Goal: Transaction & Acquisition: Purchase product/service

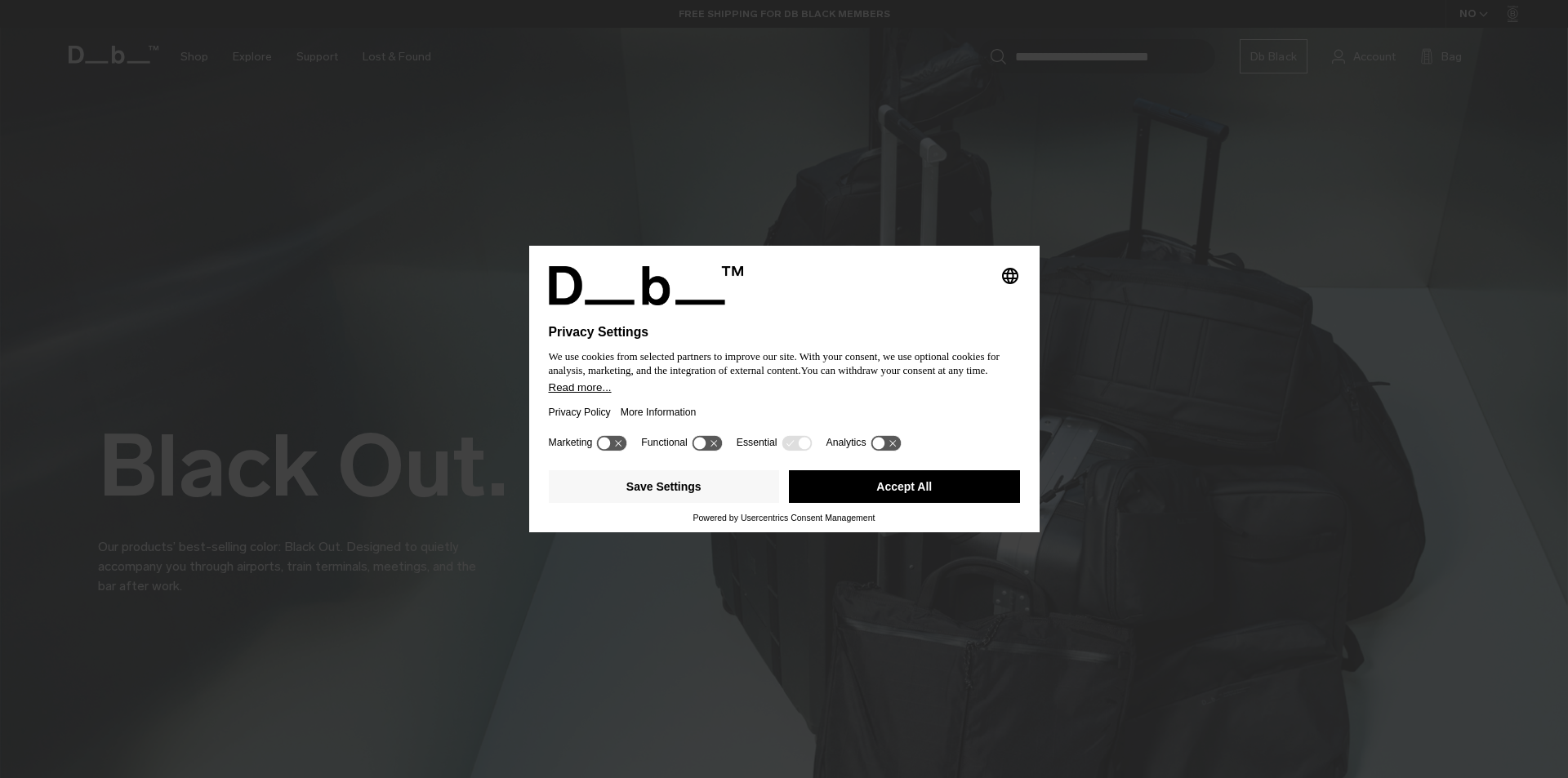
click at [914, 488] on button "Accept All" at bounding box center [904, 486] width 231 height 33
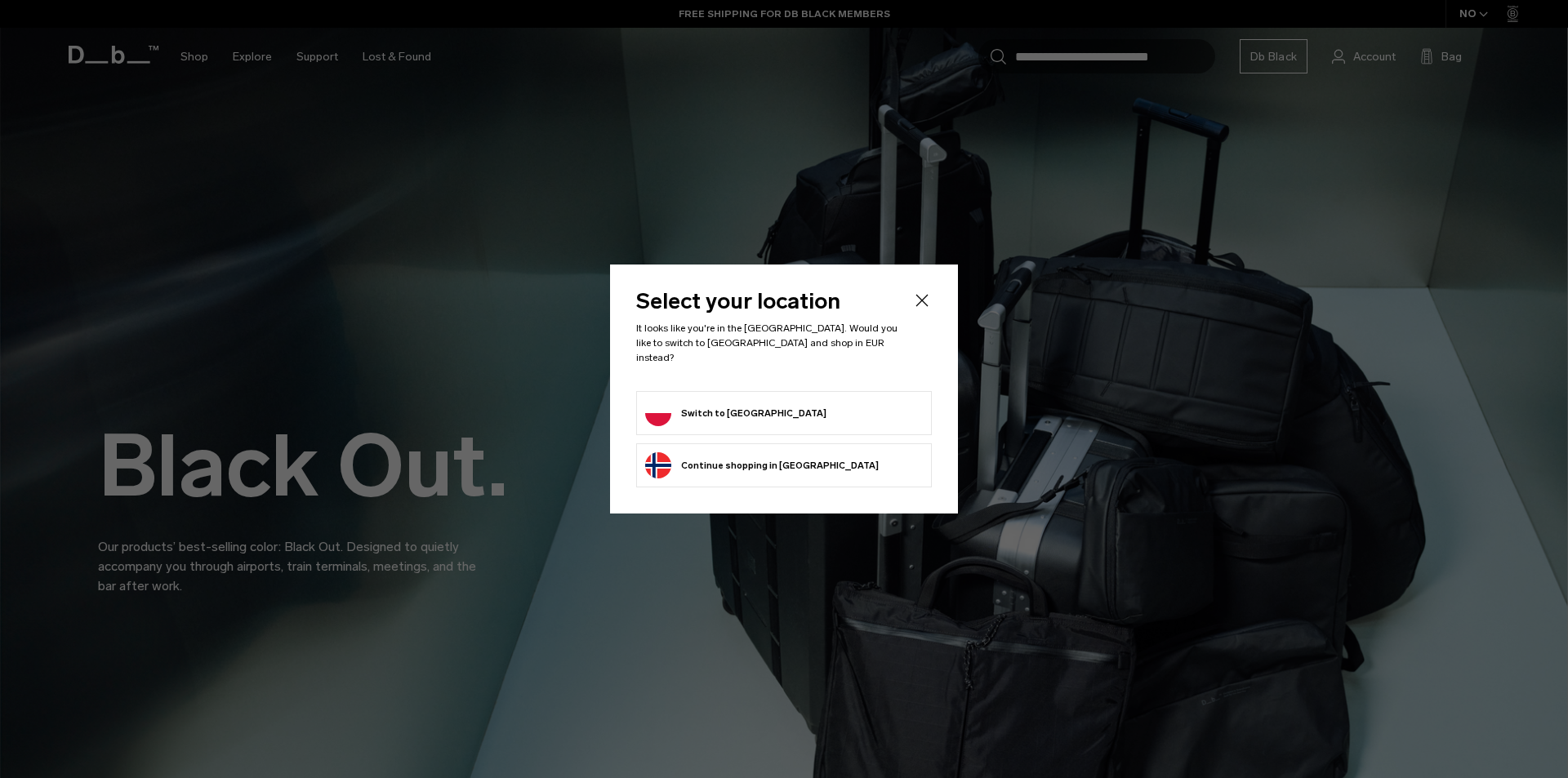
click at [735, 465] on button "Continue browsing [GEOGRAPHIC_DATA] store Continue shopping in [GEOGRAPHIC_DATA]" at bounding box center [762, 465] width 234 height 26
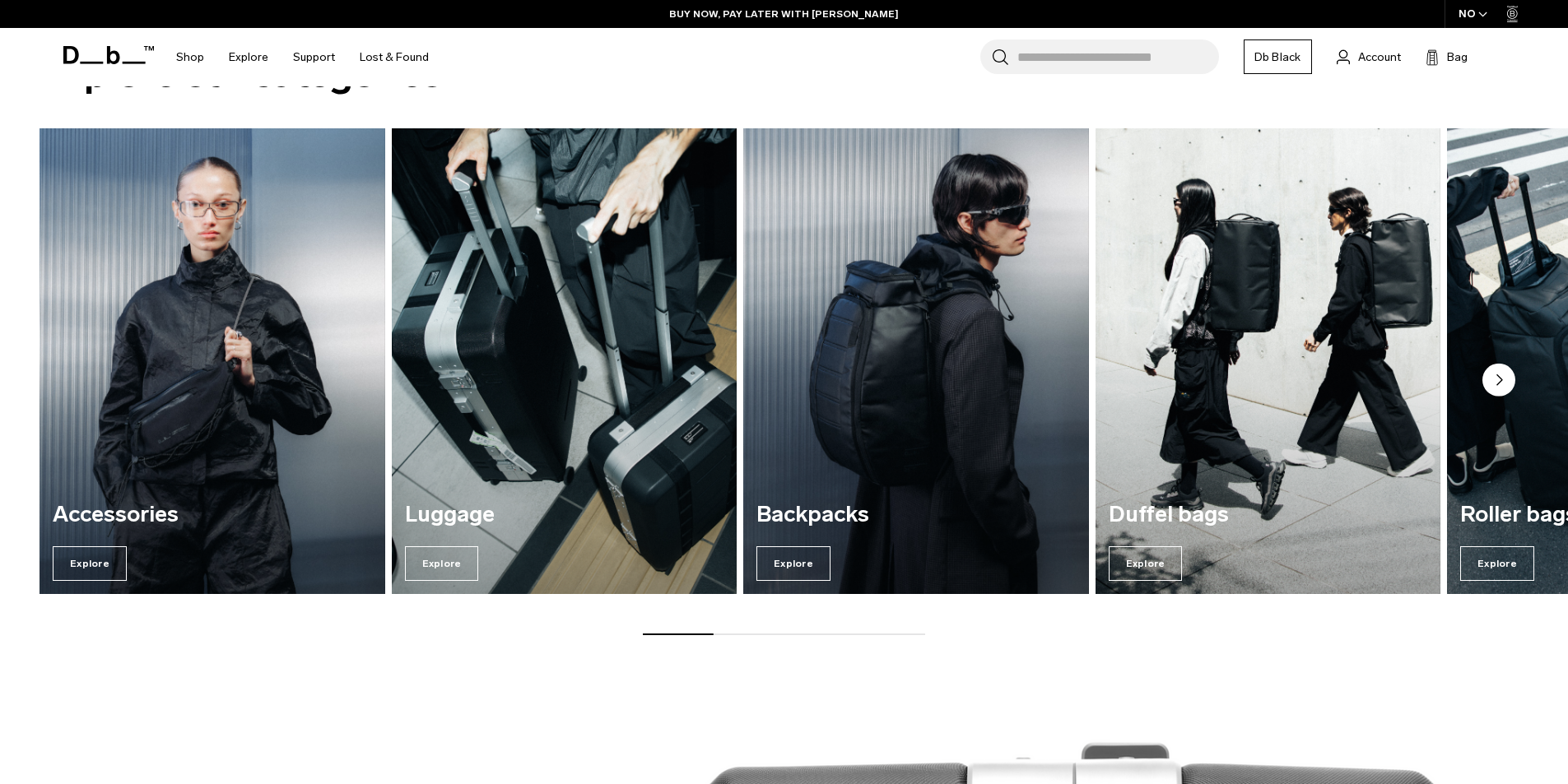
scroll to position [2303, 0]
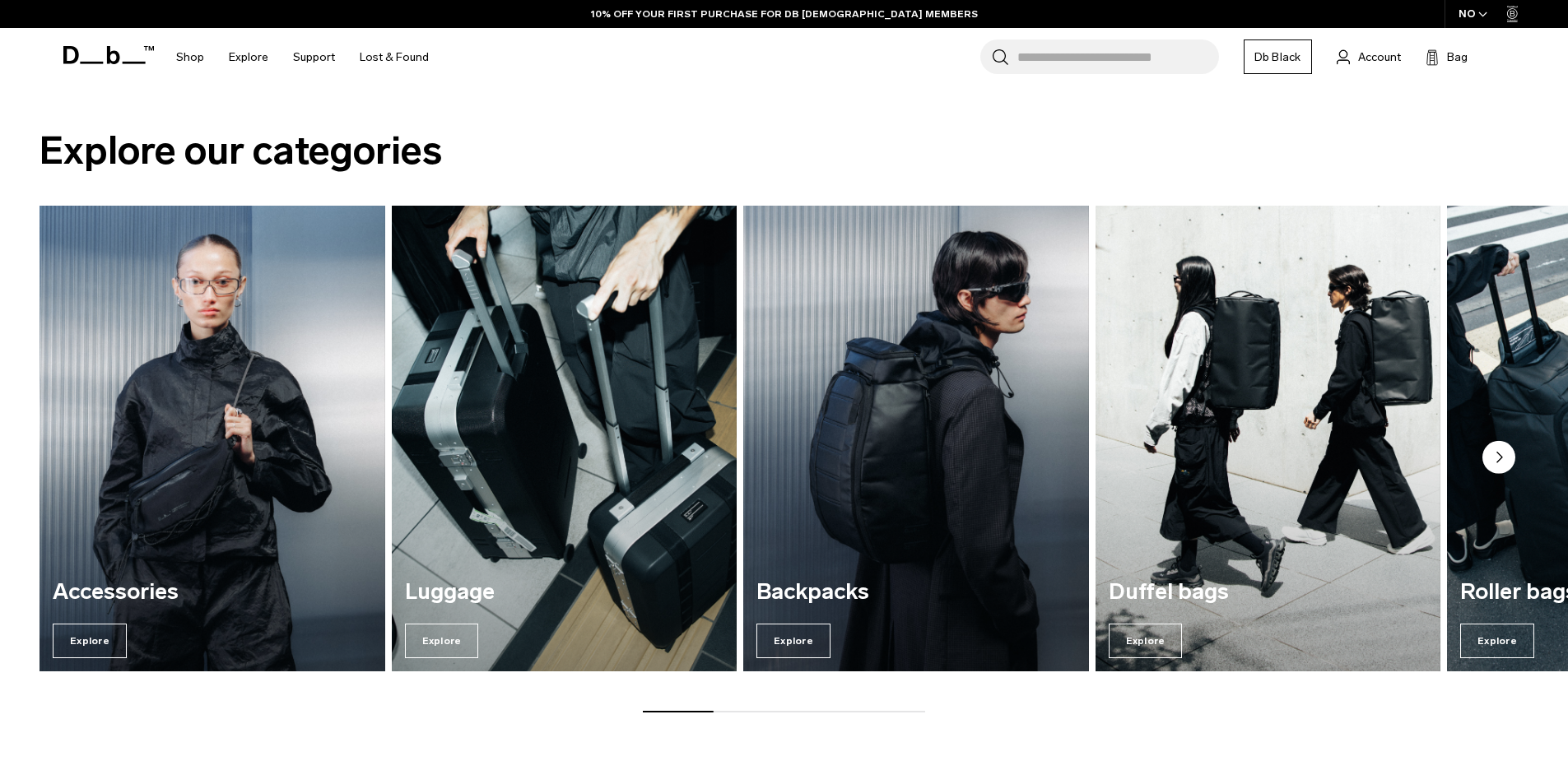
click at [1509, 453] on circle "Next slide" at bounding box center [1499, 457] width 33 height 33
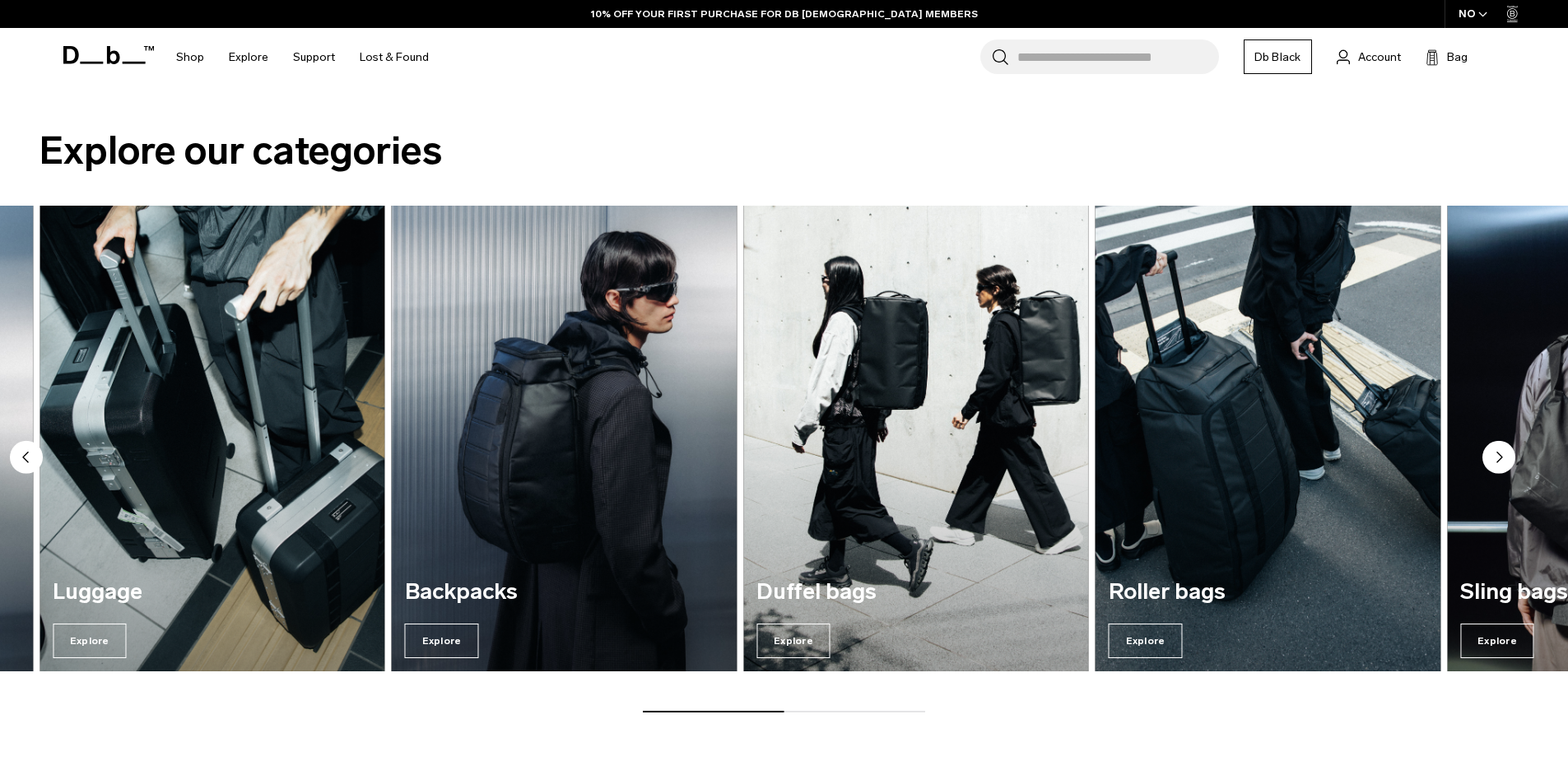
click at [1505, 466] on circle "Next slide" at bounding box center [1499, 457] width 33 height 33
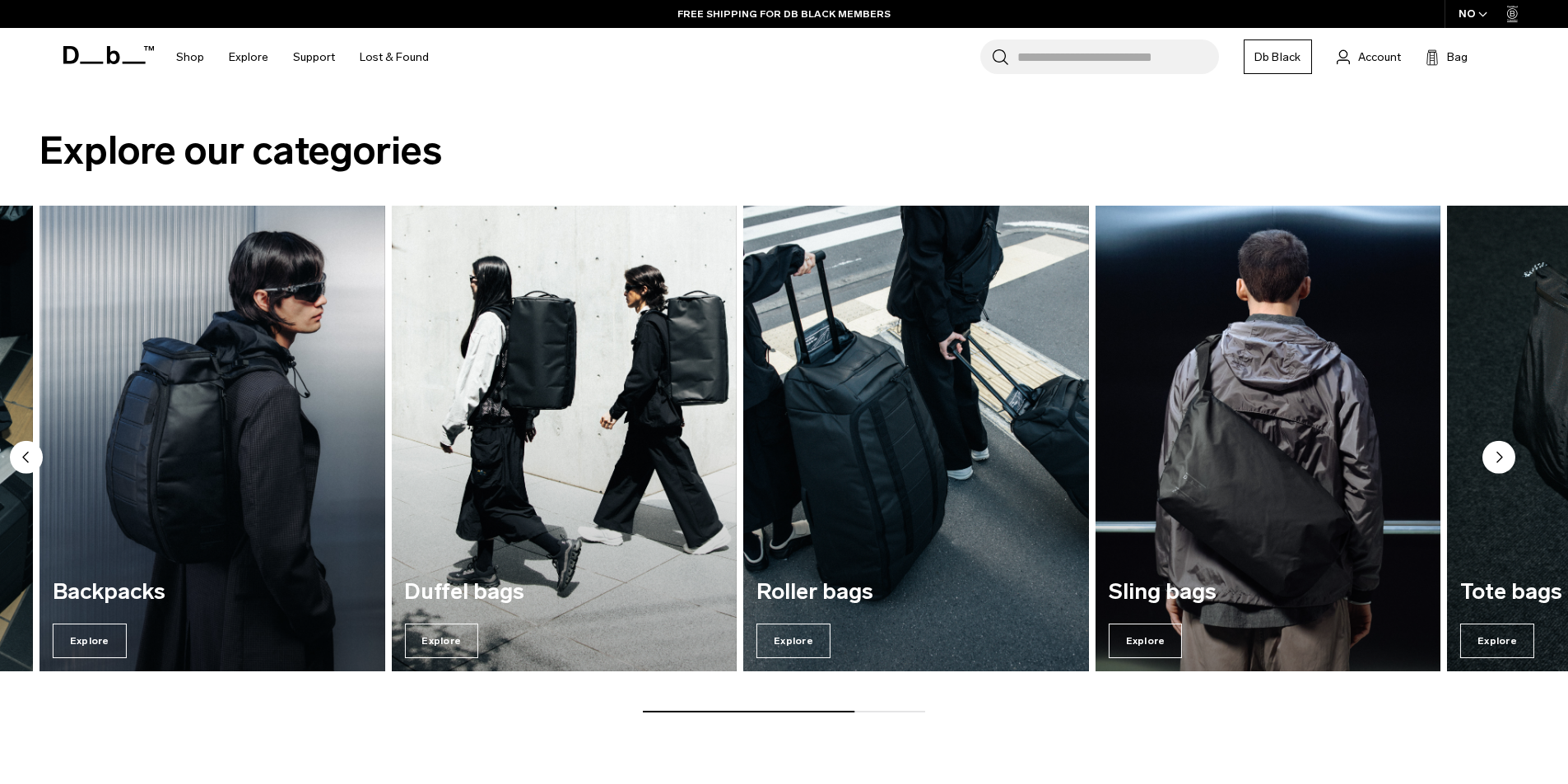
click at [1503, 466] on circle "Next slide" at bounding box center [1499, 457] width 33 height 33
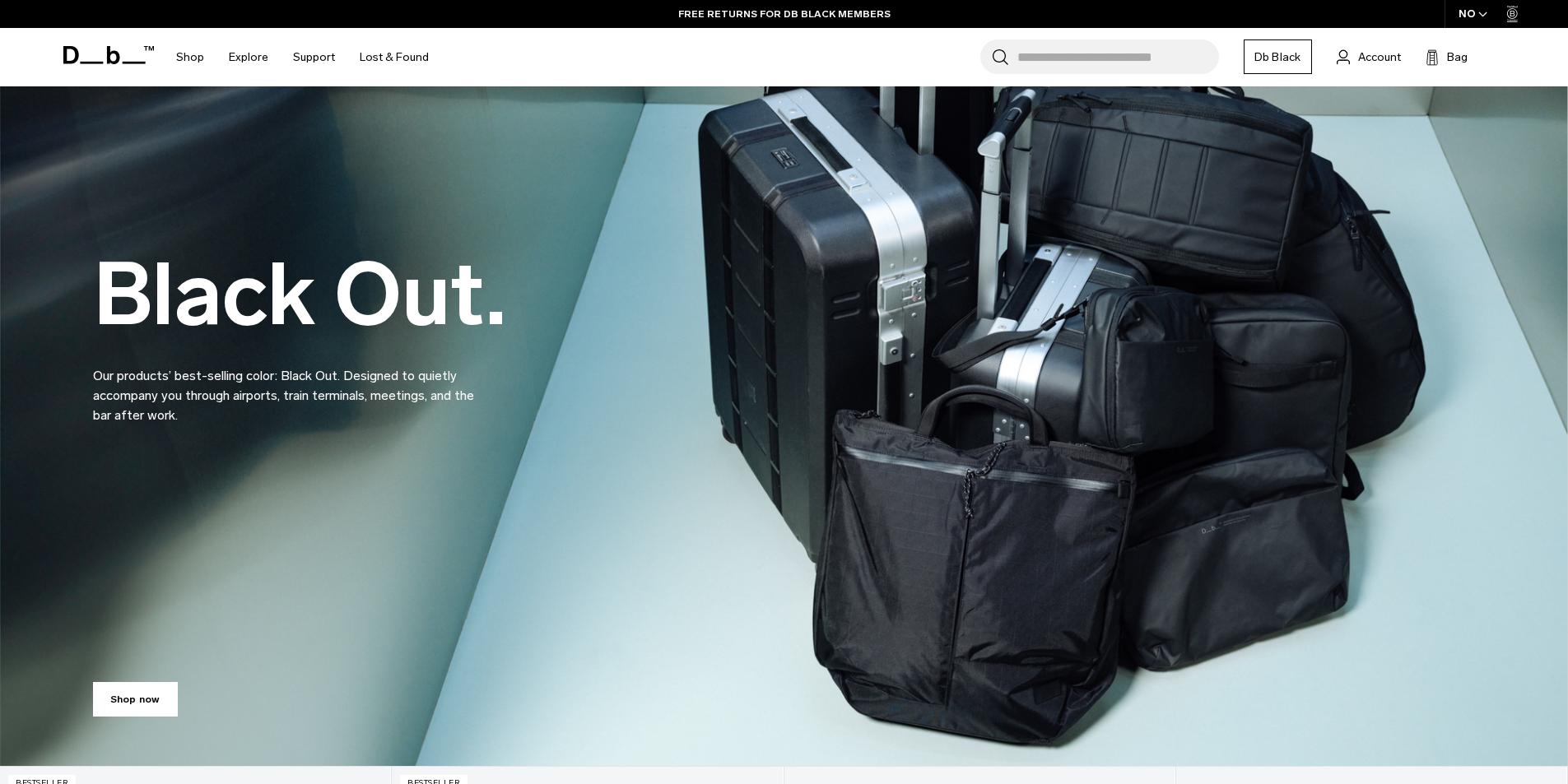
scroll to position [0, 0]
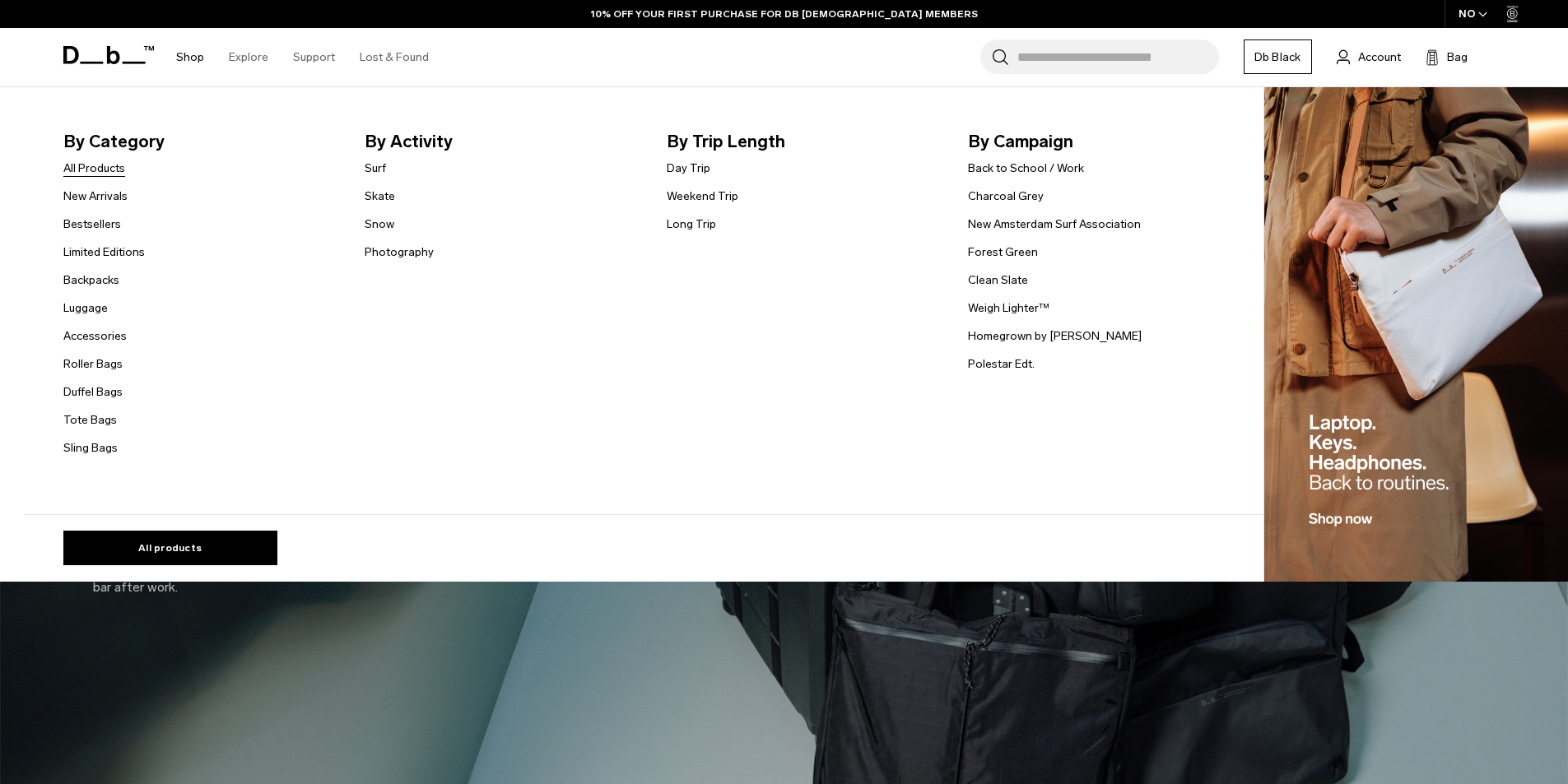
click at [113, 174] on link "All Products" at bounding box center [94, 168] width 61 height 17
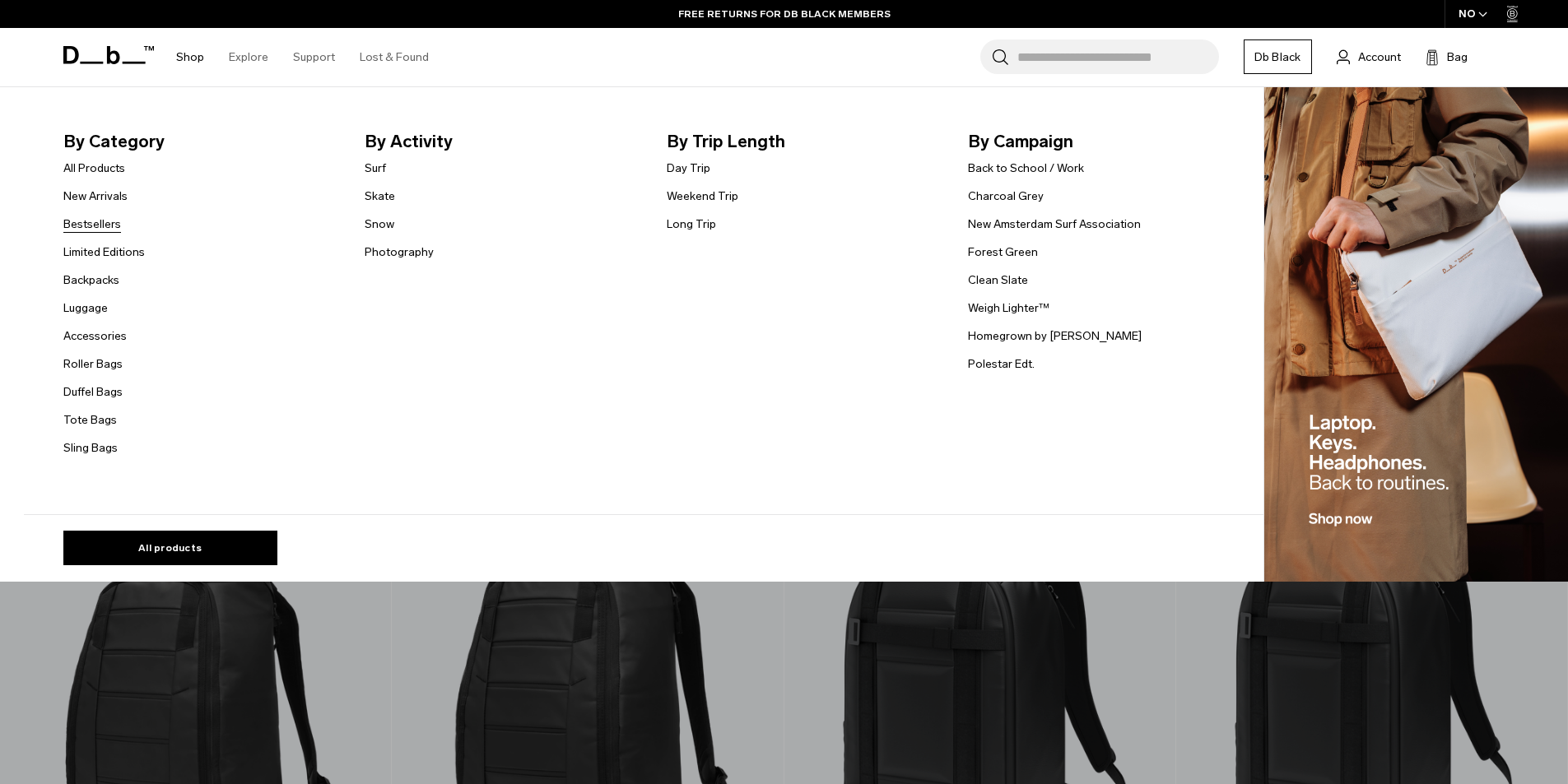
click at [114, 224] on link "Bestsellers" at bounding box center [92, 224] width 58 height 17
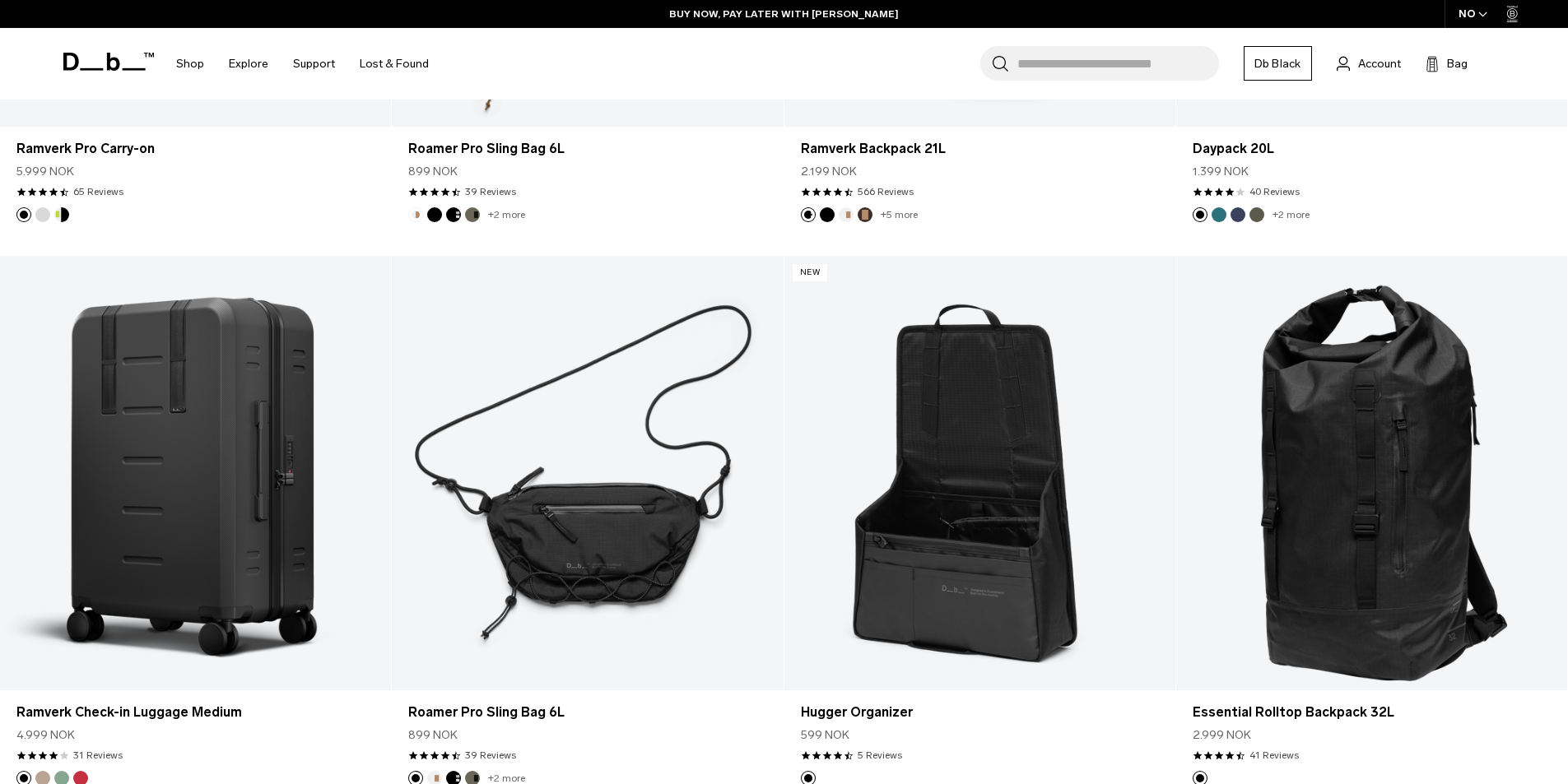
scroll to position [3783, 0]
